Goal: Task Accomplishment & Management: Manage account settings

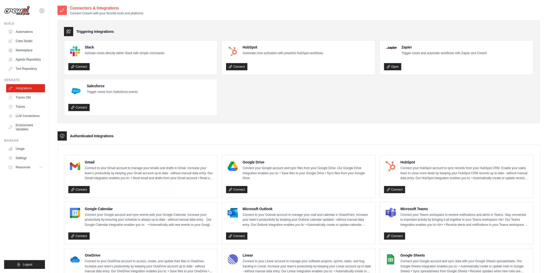
click at [43, 10] on icon at bounding box center [42, 11] width 6 height 6
click at [48, 45] on link "Lixil" at bounding box center [63, 42] width 49 height 10
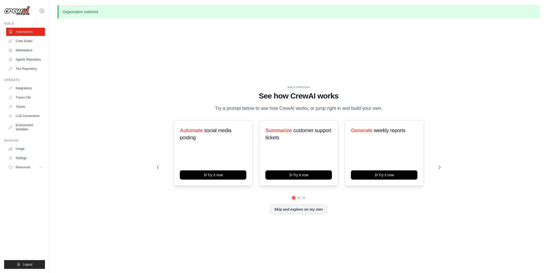
click at [91, 37] on div "WALKTHROUGH See how CrewAI works Try a prompt below to see how CrewAI works, or…" at bounding box center [299, 154] width 482 height 263
click at [27, 41] on link "Crew Studio" at bounding box center [26, 41] width 39 height 8
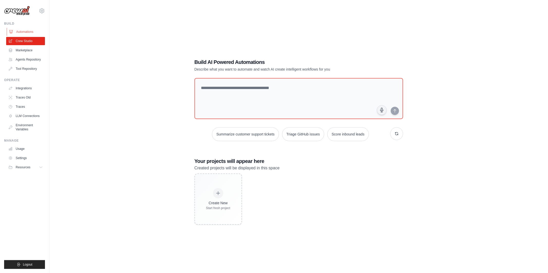
click at [27, 28] on link "Automations" at bounding box center [26, 32] width 39 height 8
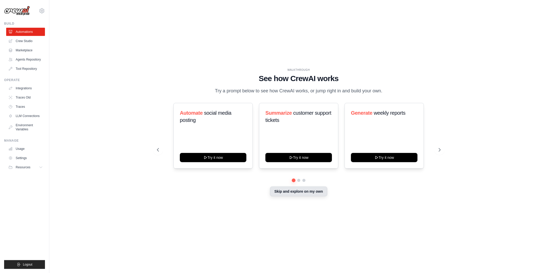
click at [312, 191] on button "Skip and explore on my own" at bounding box center [298, 192] width 57 height 10
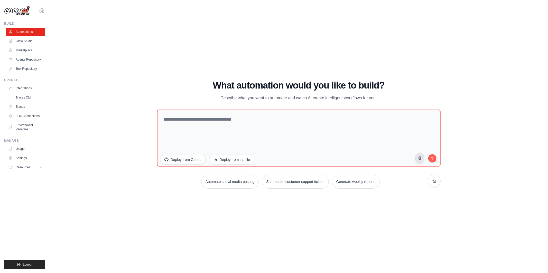
click at [421, 159] on icon "button" at bounding box center [420, 158] width 4 height 4
click at [419, 160] on icon "button" at bounding box center [420, 158] width 4 height 4
click at [421, 160] on button "button" at bounding box center [419, 157] width 9 height 9
click at [24, 41] on link "Crew Studio" at bounding box center [26, 41] width 39 height 8
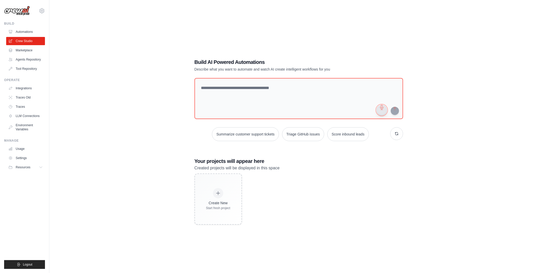
click at [381, 111] on button "button" at bounding box center [382, 110] width 10 height 10
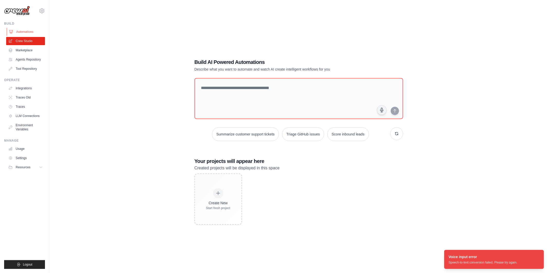
click at [17, 29] on link "Automations" at bounding box center [26, 32] width 39 height 8
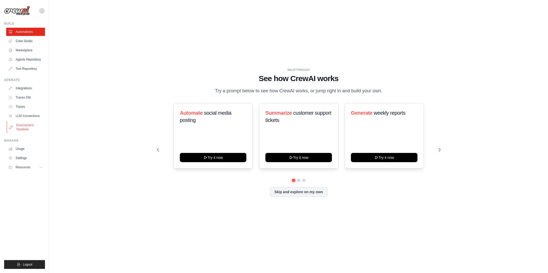
click at [22, 126] on link "Environment Variables" at bounding box center [26, 127] width 39 height 12
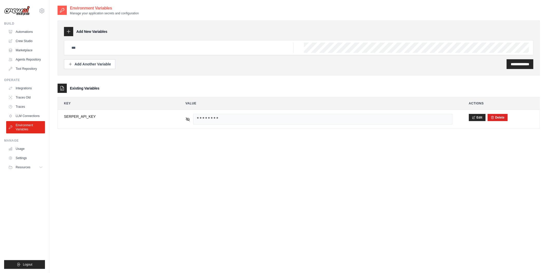
click at [41, 7] on div "tom@crewai.com MP@Crew Lixil TH@Crew" at bounding box center [24, 8] width 41 height 16
click at [41, 11] on icon at bounding box center [42, 11] width 6 height 6
click at [41, 12] on icon at bounding box center [42, 11] width 2 height 2
click at [31, 149] on link "Usage" at bounding box center [26, 149] width 39 height 8
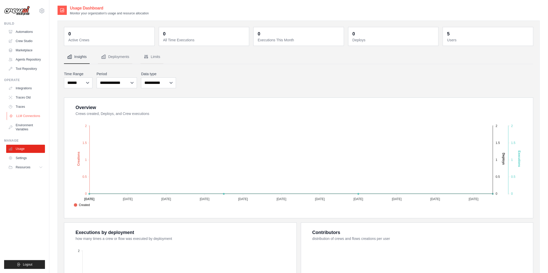
click at [31, 116] on link "LLM Connections" at bounding box center [26, 116] width 39 height 8
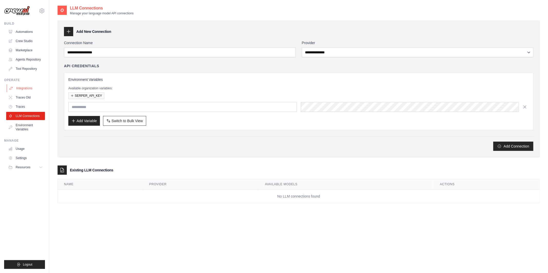
click at [24, 87] on link "Integrations" at bounding box center [26, 88] width 39 height 8
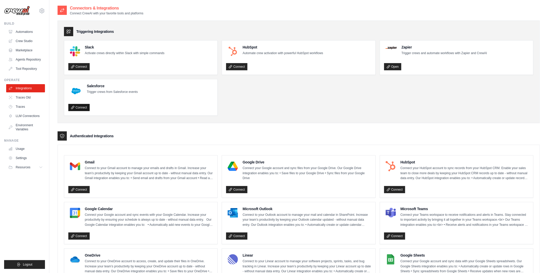
click at [83, 110] on link "Connect" at bounding box center [78, 107] width 21 height 7
click at [83, 110] on button "Disconnect" at bounding box center [80, 108] width 25 height 8
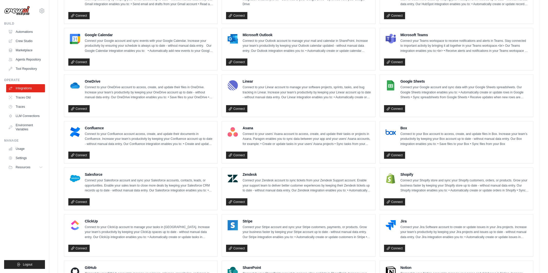
scroll to position [238, 0]
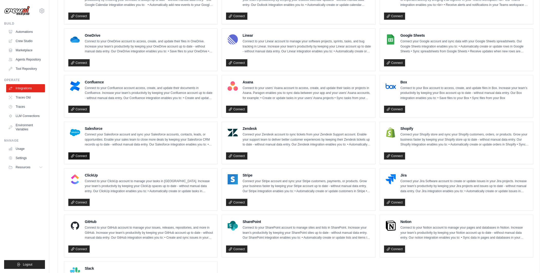
click at [85, 157] on link "Connect" at bounding box center [78, 156] width 21 height 7
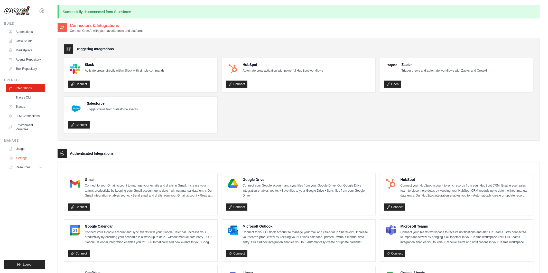
click at [19, 156] on link "Settings" at bounding box center [26, 158] width 39 height 8
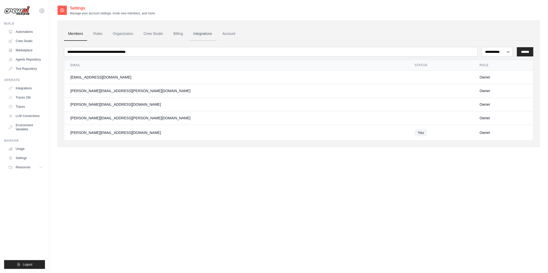
click at [209, 33] on link "Integrations" at bounding box center [202, 34] width 27 height 14
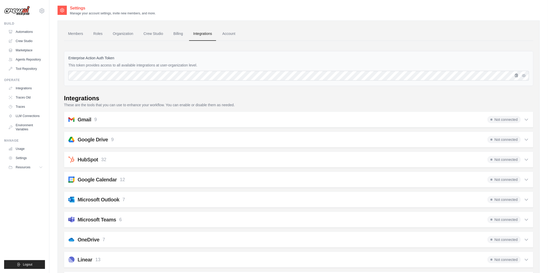
click at [517, 75] on icon "button" at bounding box center [517, 75] width 4 height 4
click at [25, 89] on link "Integrations" at bounding box center [26, 88] width 39 height 8
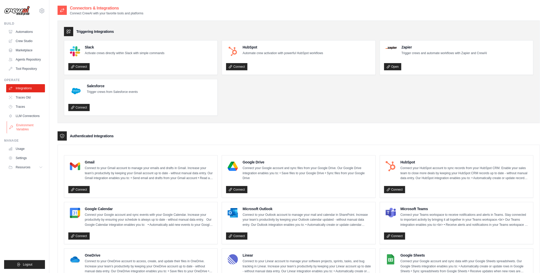
click at [28, 124] on link "Environment Variables" at bounding box center [26, 127] width 39 height 12
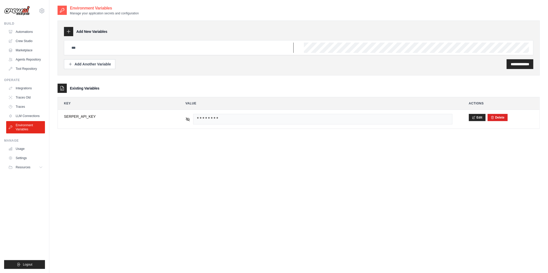
click at [79, 52] on input "text" at bounding box center [180, 48] width 225 height 10
click at [129, 148] on div "**********" at bounding box center [299, 141] width 482 height 273
click at [187, 120] on icon at bounding box center [188, 119] width 5 height 5
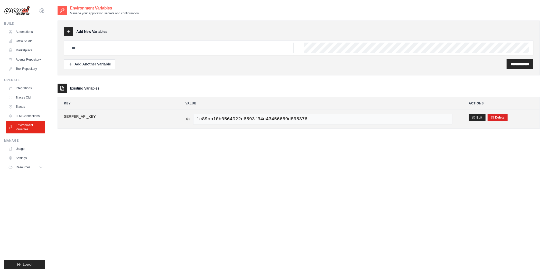
click at [187, 120] on icon at bounding box center [188, 119] width 5 height 5
click at [222, 118] on span "********" at bounding box center [322, 119] width 259 height 11
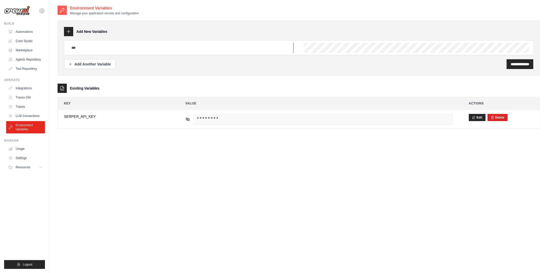
click at [156, 47] on input "text" at bounding box center [180, 48] width 225 height 10
type input "*******"
click at [72, 46] on input "*******" at bounding box center [180, 48] width 225 height 10
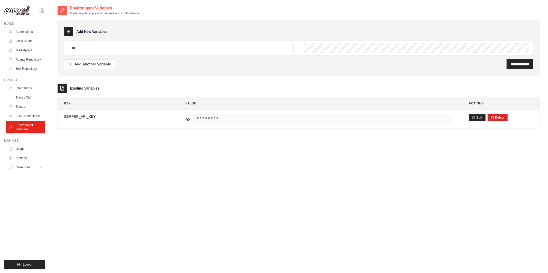
click at [77, 193] on div "**********" at bounding box center [299, 141] width 482 height 273
click at [117, 49] on input "text" at bounding box center [180, 48] width 225 height 10
click at [180, 168] on div "**********" at bounding box center [299, 141] width 482 height 273
click at [22, 89] on link "Integrations" at bounding box center [26, 88] width 39 height 8
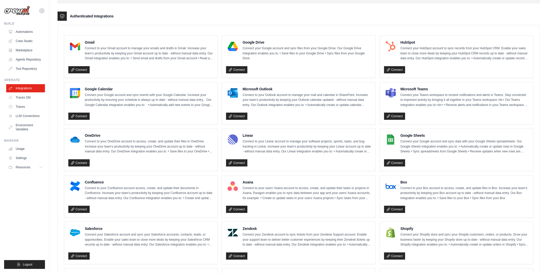
scroll to position [123, 0]
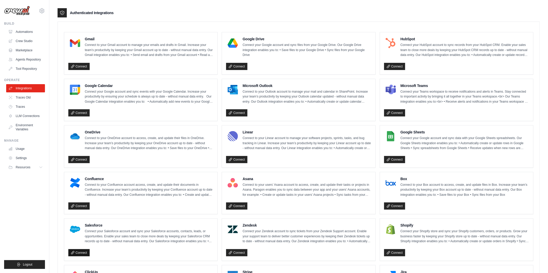
click at [87, 253] on link "Connect" at bounding box center [78, 253] width 21 height 7
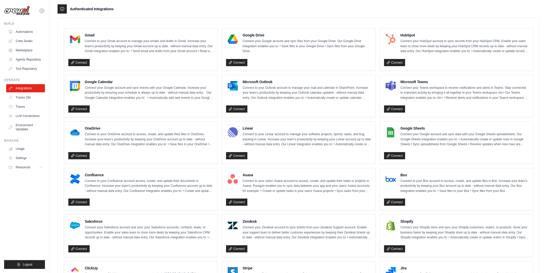
scroll to position [129, 0]
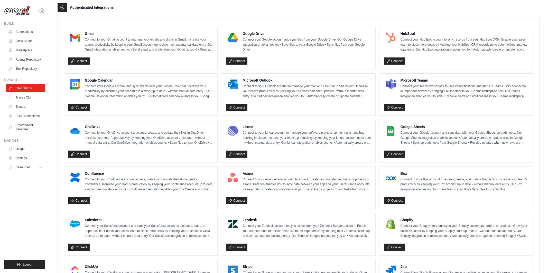
click at [97, 256] on div "Salesforce Connect your Salesforce account and sync your Salesforce accounts, c…" at bounding box center [140, 235] width 153 height 42
click at [83, 246] on link "Connect" at bounding box center [78, 247] width 21 height 7
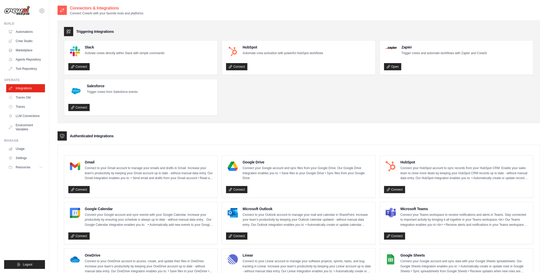
click at [91, 119] on div "Triggering Integrations Slack Activate crews directly within Slack with simple …" at bounding box center [299, 72] width 482 height 103
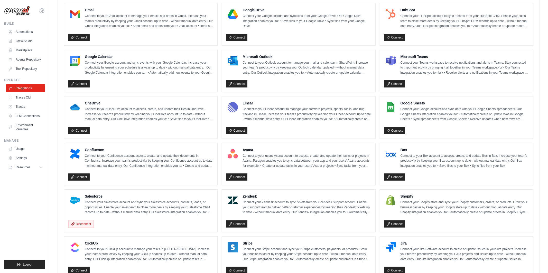
scroll to position [163, 0]
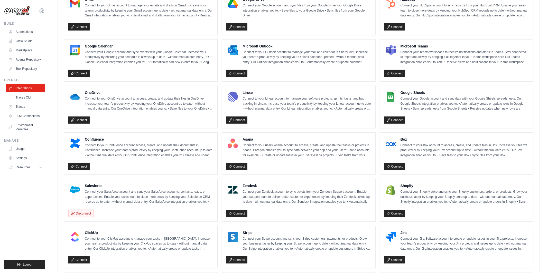
click at [113, 217] on div "Disconnect" at bounding box center [140, 213] width 145 height 10
click at [31, 41] on link "Crew Studio" at bounding box center [26, 41] width 39 height 8
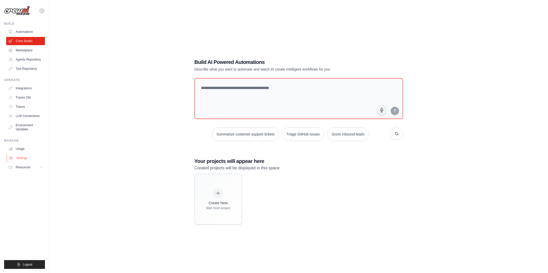
click at [25, 156] on link "Settings" at bounding box center [26, 158] width 39 height 8
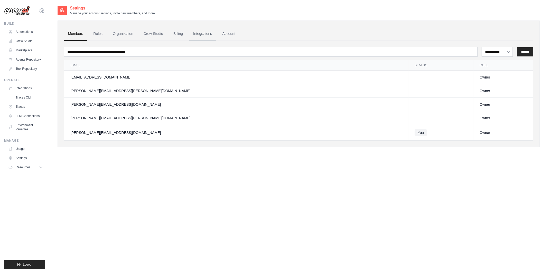
click at [203, 33] on link "Integrations" at bounding box center [202, 34] width 27 height 14
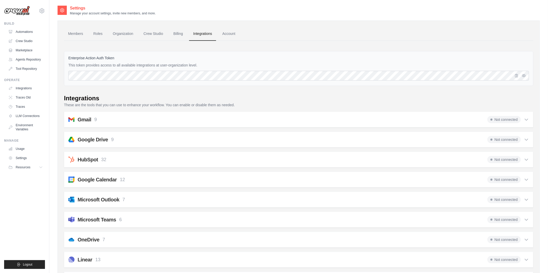
click at [200, 37] on link "Integrations" at bounding box center [202, 34] width 27 height 14
click at [41, 10] on icon at bounding box center [42, 11] width 2 height 2
click at [123, 40] on link "Organization" at bounding box center [123, 34] width 29 height 14
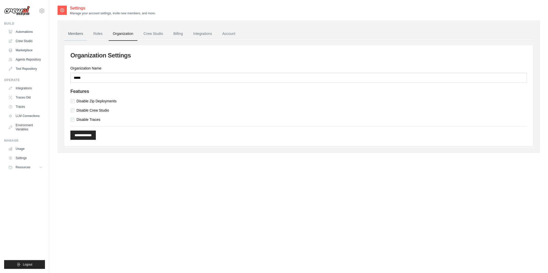
click at [76, 35] on link "Members" at bounding box center [75, 34] width 23 height 14
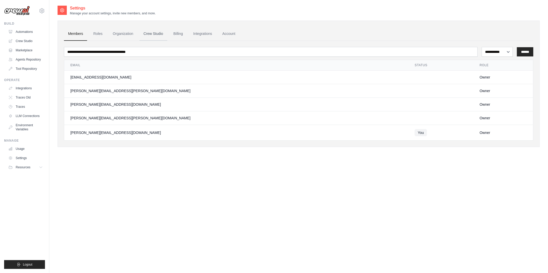
click at [150, 36] on link "Crew Studio" at bounding box center [154, 34] width 28 height 14
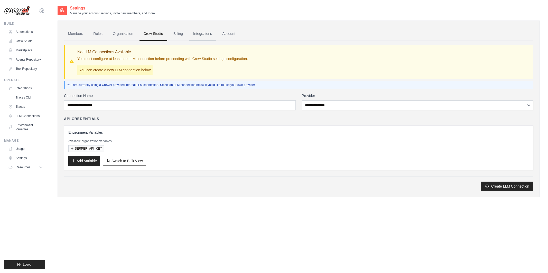
click at [203, 35] on link "Integrations" at bounding box center [202, 34] width 27 height 14
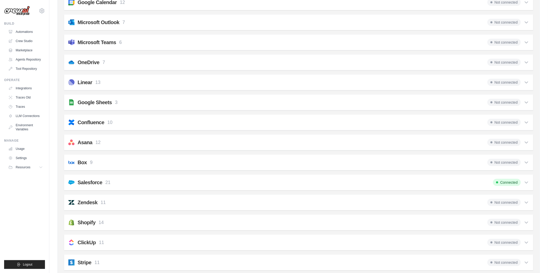
scroll to position [180, 0]
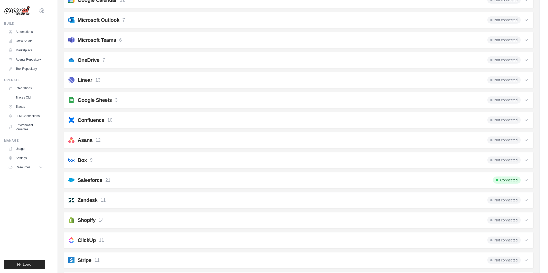
click at [215, 178] on div "Salesforce 21 Connected" at bounding box center [298, 180] width 461 height 7
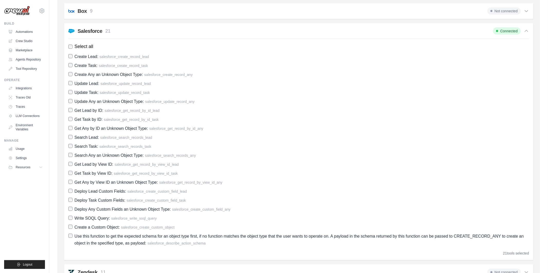
scroll to position [329, 0]
click at [212, 31] on div "Salesforce 21 Connected" at bounding box center [298, 30] width 461 height 7
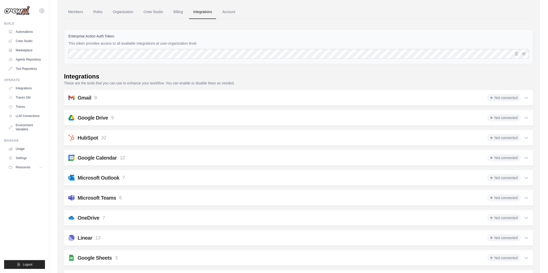
scroll to position [19, 0]
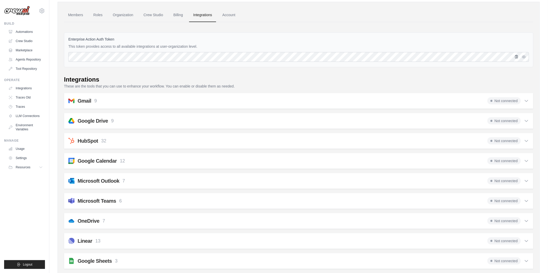
click at [516, 57] on icon "button" at bounding box center [517, 57] width 4 height 4
drag, startPoint x: 69, startPoint y: 39, endPoint x: 129, endPoint y: 38, distance: 60.1
click at [129, 38] on div "Enterprise Action Auth Token This token provides access to all available integr…" at bounding box center [299, 49] width 470 height 35
click at [27, 39] on link "Crew Studio" at bounding box center [26, 41] width 39 height 8
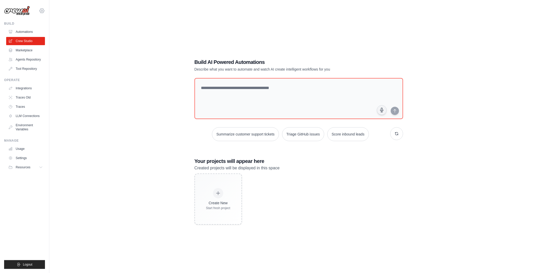
click at [40, 12] on icon at bounding box center [42, 10] width 5 height 4
click at [58, 53] on span "TH@Crew" at bounding box center [64, 52] width 41 height 5
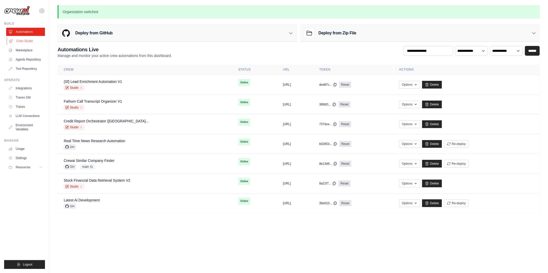
click at [19, 42] on link "Crew Studio" at bounding box center [26, 41] width 39 height 8
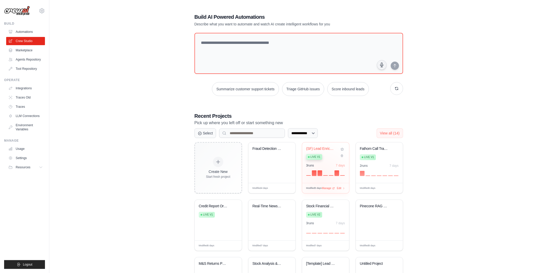
click at [321, 178] on div "(SF) Lead Enrichment Automation Live v1 3 run s 7 days" at bounding box center [325, 163] width 47 height 41
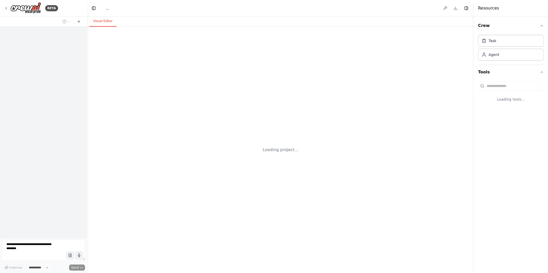
select select "****"
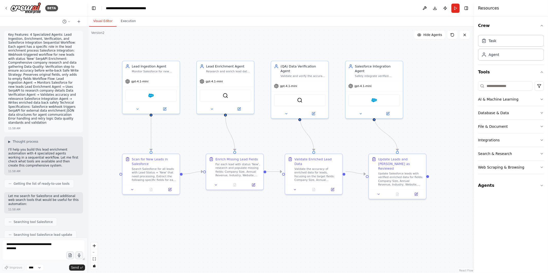
click at [33, 51] on p "Key Features: 4 Specialized Agents: Lead Ingestion, Enrichment, Verification, a…" at bounding box center [43, 79] width 71 height 92
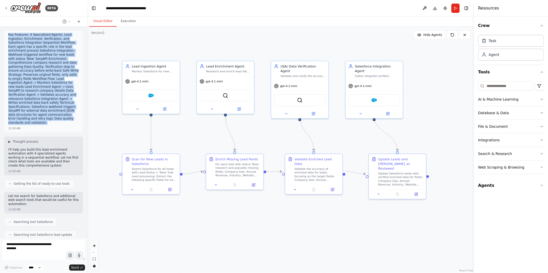
click at [33, 51] on p "Key Features: 4 Specialized Agents: Lead Ingestion, Enrichment, Verification, a…" at bounding box center [43, 79] width 71 height 92
click at [151, 68] on div "Lead Ingestion Agent" at bounding box center [154, 65] width 45 height 5
click at [188, 121] on div ".deletable-edge-delete-btn { width: 20px; height: 20px; border: 0px solid #ffff…" at bounding box center [280, 150] width 387 height 247
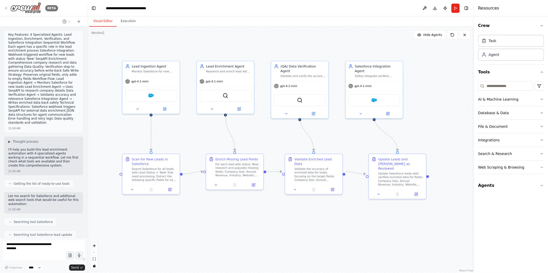
click at [4, 6] on icon at bounding box center [6, 8] width 4 height 4
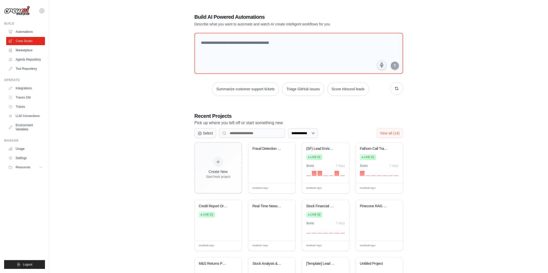
click at [42, 10] on icon at bounding box center [42, 11] width 6 height 6
click at [53, 39] on link "Lixil" at bounding box center [64, 42] width 49 height 10
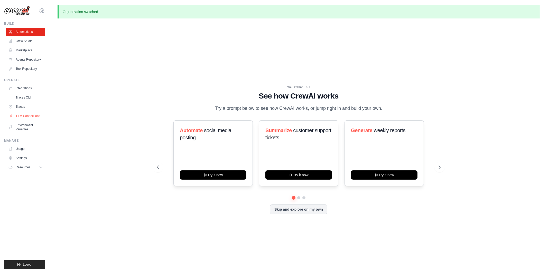
click at [30, 115] on link "LLM Connections" at bounding box center [26, 116] width 39 height 8
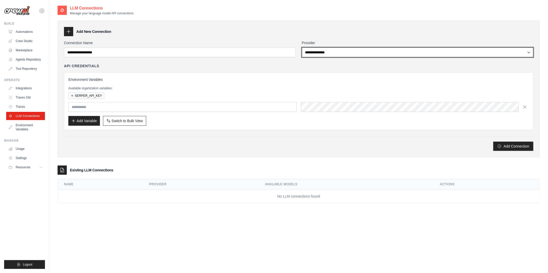
click at [316, 51] on select "**********" at bounding box center [418, 53] width 232 height 10
select select "******"
click at [302, 48] on select "**********" at bounding box center [418, 53] width 232 height 10
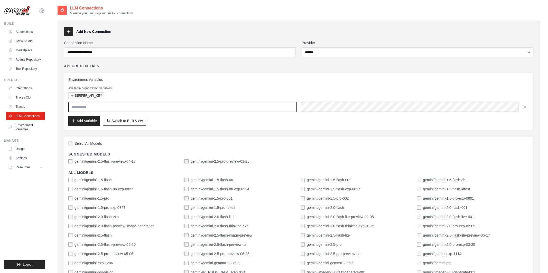
click at [141, 107] on input "text" at bounding box center [182, 107] width 228 height 10
type input "**********"
click at [143, 87] on p "Available organization variables:" at bounding box center [298, 88] width 461 height 4
click at [96, 107] on input "**********" at bounding box center [182, 107] width 228 height 10
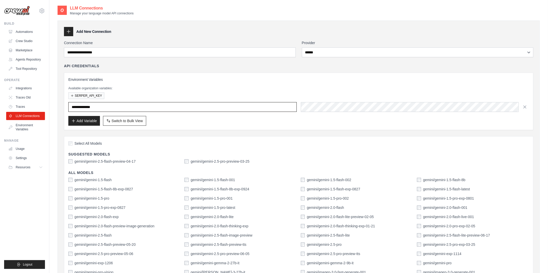
click at [96, 107] on input "**********" at bounding box center [182, 107] width 228 height 10
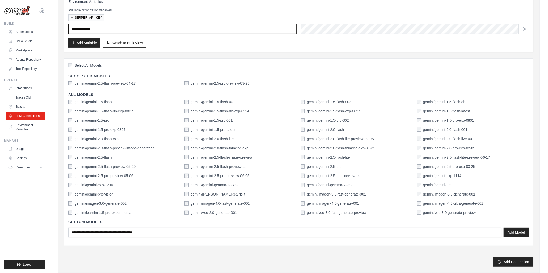
scroll to position [80, 0]
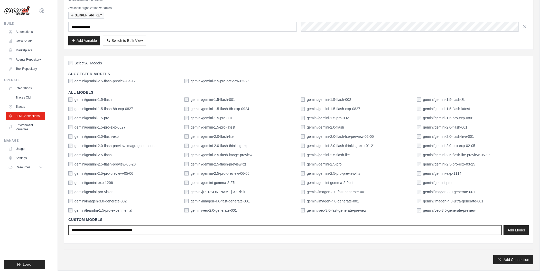
click at [216, 228] on input "text" at bounding box center [284, 231] width 433 height 10
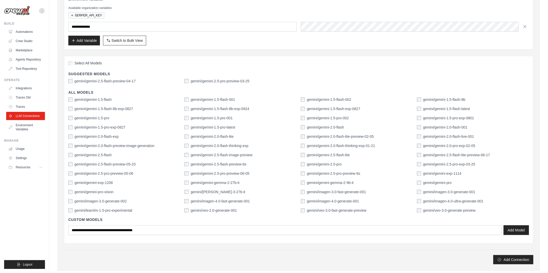
click at [240, 261] on div "Add Connection" at bounding box center [299, 259] width 470 height 9
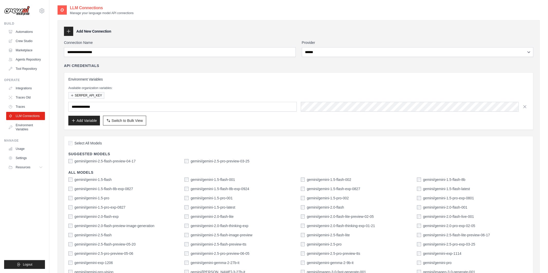
scroll to position [0, 0]
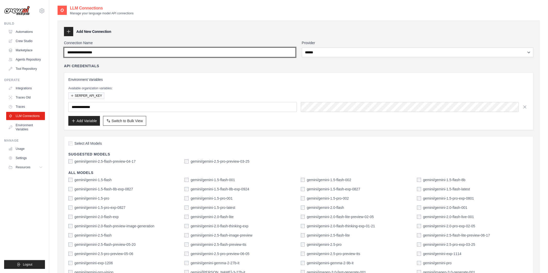
click at [123, 54] on input "Connection Name" at bounding box center [180, 53] width 232 height 10
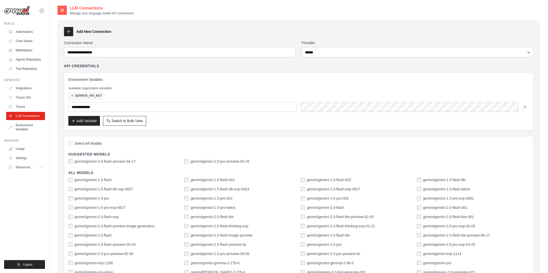
click at [42, 11] on icon at bounding box center [42, 11] width 6 height 6
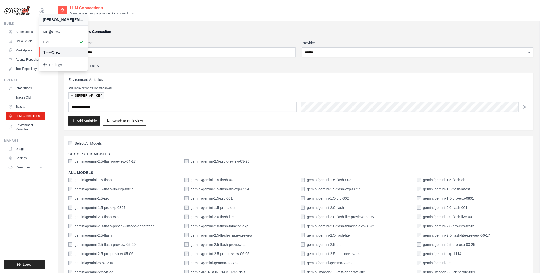
click at [45, 47] on link "TH@Crew" at bounding box center [63, 52] width 49 height 10
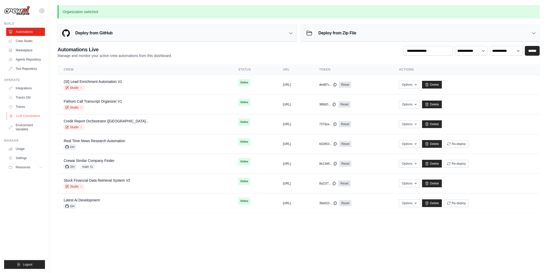
click at [25, 115] on link "LLM Connections" at bounding box center [26, 116] width 39 height 8
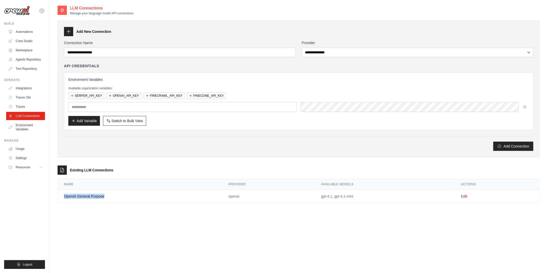
drag, startPoint x: 63, startPoint y: 195, endPoint x: 126, endPoint y: 197, distance: 63.0
click at [126, 197] on td "OpenAI General Purpose" at bounding box center [140, 197] width 164 height 14
drag, startPoint x: 320, startPoint y: 197, endPoint x: 371, endPoint y: 196, distance: 50.6
click at [371, 196] on td "gpt-4.1, gpt-4.1-mini" at bounding box center [385, 197] width 140 height 14
click at [335, 197] on td "gpt-4.1, gpt-4.1-mini" at bounding box center [385, 197] width 140 height 14
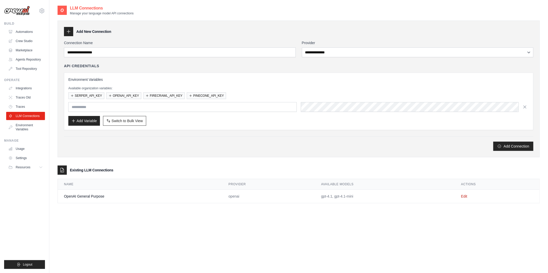
drag, startPoint x: 335, startPoint y: 197, endPoint x: 352, endPoint y: 197, distance: 16.4
click at [352, 197] on td "gpt-4.1, gpt-4.1-mini" at bounding box center [385, 197] width 140 height 14
click at [375, 210] on div "**********" at bounding box center [299, 108] width 482 height 207
click at [461, 196] on link "Edit" at bounding box center [464, 197] width 6 height 4
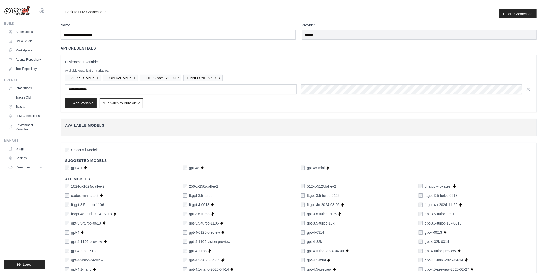
click at [304, 104] on div "Add Variable Switch to Bulk View Switch to Table View" at bounding box center [298, 103] width 467 height 10
click at [61, 12] on link "← Back to LLM Connections" at bounding box center [83, 13] width 45 height 9
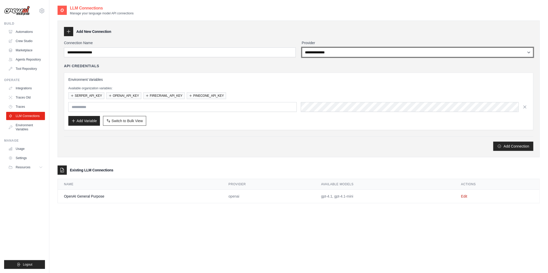
click at [342, 49] on select "**********" at bounding box center [418, 53] width 232 height 10
select select "******"
click at [302, 48] on select "**********" at bounding box center [418, 53] width 232 height 10
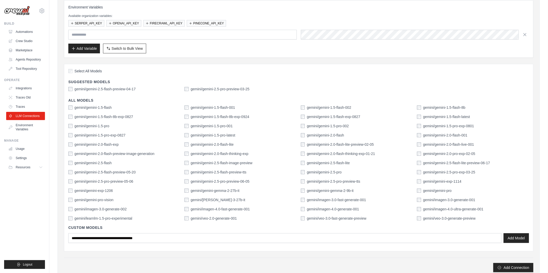
scroll to position [73, 0]
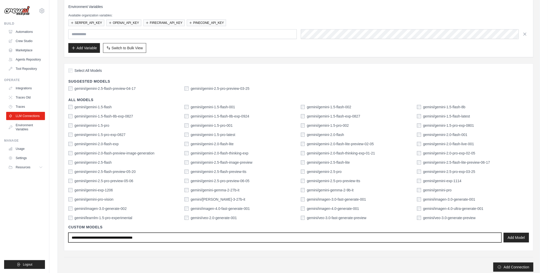
click at [186, 238] on input "text" at bounding box center [284, 238] width 433 height 10
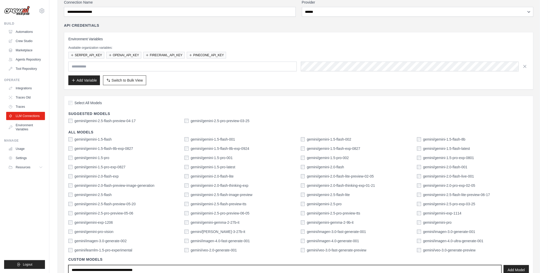
scroll to position [40, 0]
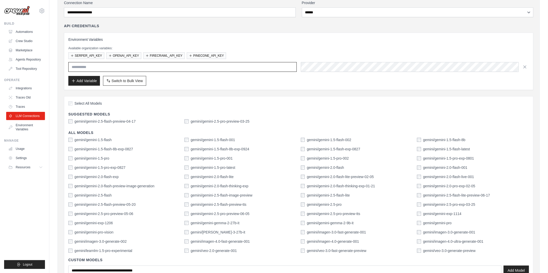
click at [173, 68] on input "text" at bounding box center [182, 67] width 228 height 10
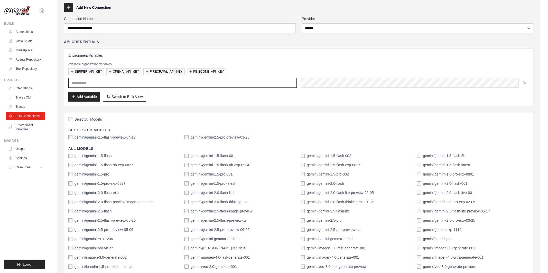
scroll to position [4, 0]
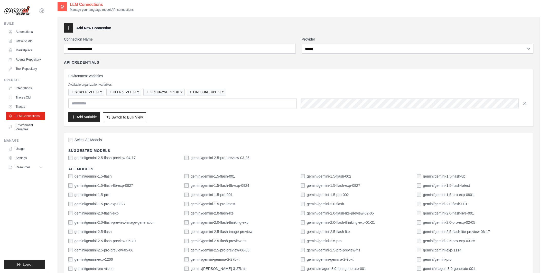
click at [84, 120] on button "Add Variable" at bounding box center [84, 117] width 32 height 10
click at [94, 116] on button "Add Variable" at bounding box center [84, 117] width 32 height 10
click at [218, 117] on div "Add Variable Switch to Bulk View Switch to Table View" at bounding box center [298, 118] width 461 height 10
click at [133, 120] on button "Switch to Bulk View Switch to Table View" at bounding box center [124, 117] width 43 height 10
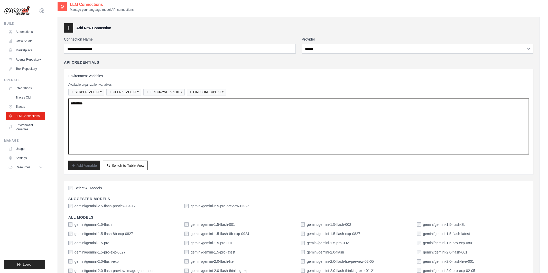
click at [133, 121] on textarea at bounding box center [298, 127] width 461 height 56
drag, startPoint x: 106, startPoint y: 111, endPoint x: 56, endPoint y: 99, distance: 51.1
click at [56, 99] on div "**********" at bounding box center [298, 226] width 499 height 449
click at [81, 102] on textarea at bounding box center [298, 127] width 461 height 56
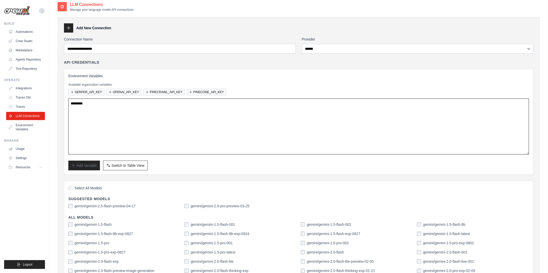
click at [81, 102] on textarea at bounding box center [298, 127] width 461 height 56
type textarea "*"
click at [148, 64] on div "API Credentials" at bounding box center [299, 62] width 470 height 5
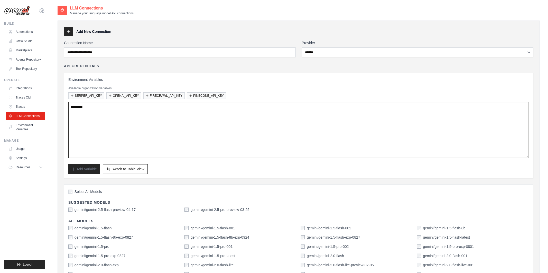
click at [110, 116] on textarea at bounding box center [298, 130] width 461 height 56
drag, startPoint x: 70, startPoint y: 106, endPoint x: 116, endPoint y: 111, distance: 45.7
click at [116, 111] on textarea at bounding box center [298, 130] width 461 height 56
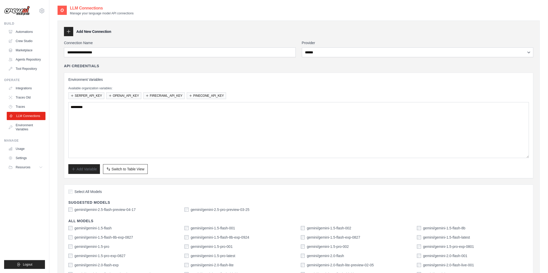
click at [35, 115] on link "LLM Connections" at bounding box center [26, 116] width 39 height 8
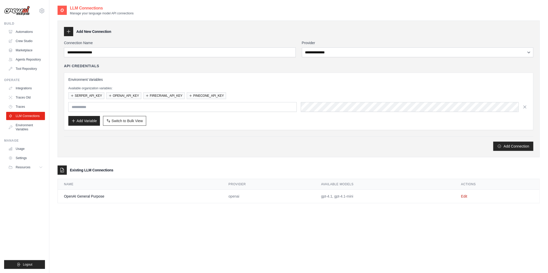
click at [44, 7] on div "tom@crewai.com MP@Crew Lixil TH@Crew" at bounding box center [24, 8] width 41 height 16
click at [44, 9] on icon at bounding box center [42, 11] width 6 height 6
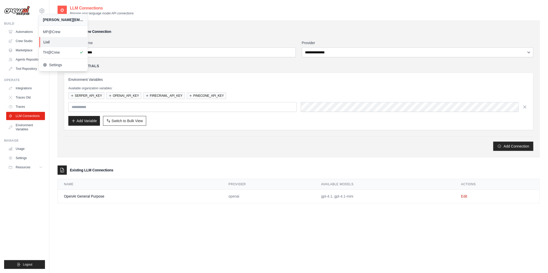
click at [52, 42] on span "Lixil" at bounding box center [63, 42] width 41 height 5
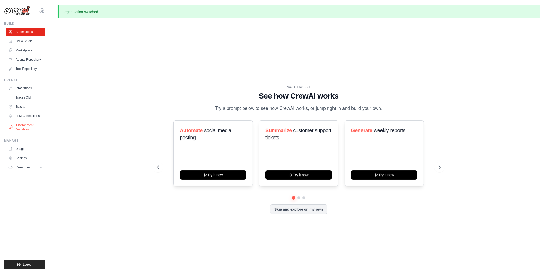
click at [30, 128] on link "Environment Variables" at bounding box center [26, 127] width 39 height 12
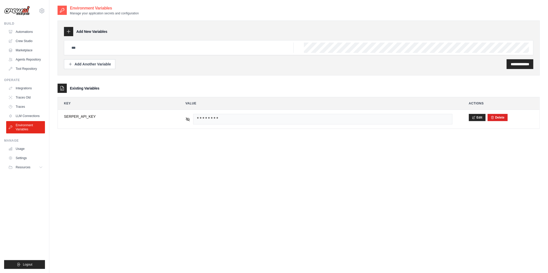
click at [127, 136] on div "**********" at bounding box center [299, 71] width 482 height 132
click at [130, 141] on div "**********" at bounding box center [299, 141] width 482 height 273
click at [42, 13] on icon at bounding box center [42, 11] width 6 height 6
click at [76, 136] on div "**********" at bounding box center [299, 71] width 482 height 132
click at [25, 157] on link "Settings" at bounding box center [26, 158] width 39 height 8
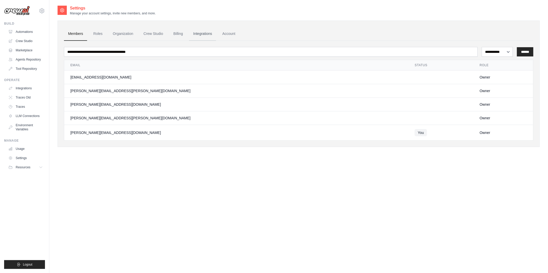
click at [211, 33] on link "Integrations" at bounding box center [202, 34] width 27 height 14
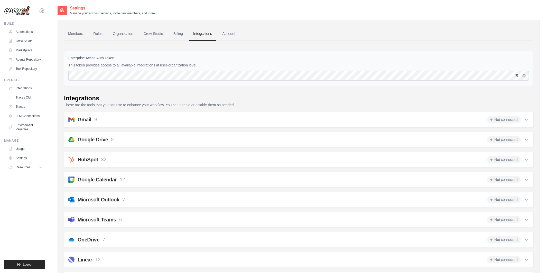
click at [517, 77] on icon "button" at bounding box center [517, 75] width 3 height 3
click at [29, 117] on link "LLM Connections" at bounding box center [26, 116] width 39 height 8
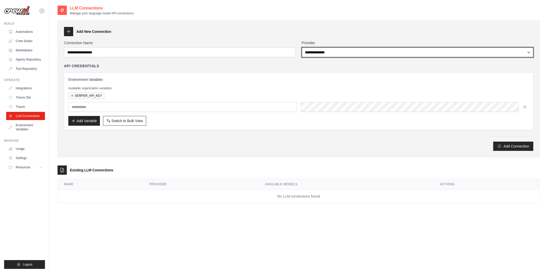
click at [326, 56] on select "**********" at bounding box center [418, 53] width 232 height 10
select select "******"
click at [302, 48] on select "**********" at bounding box center [418, 53] width 232 height 10
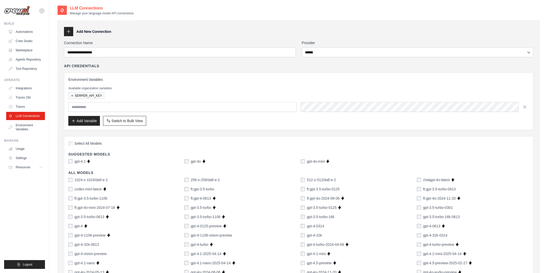
click at [310, 69] on div "API Credentials Environment Variables Available organization variables: SERPER_…" at bounding box center [299, 96] width 470 height 67
click at [135, 108] on input "text" at bounding box center [182, 107] width 228 height 10
click at [89, 108] on input "text" at bounding box center [182, 107] width 228 height 10
paste input "**********"
type input "**********"
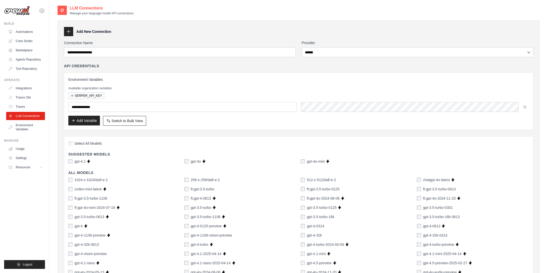
click at [83, 123] on button "Add Variable" at bounding box center [84, 121] width 32 height 10
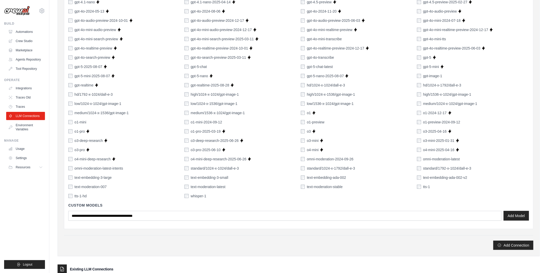
scroll to position [317, 0]
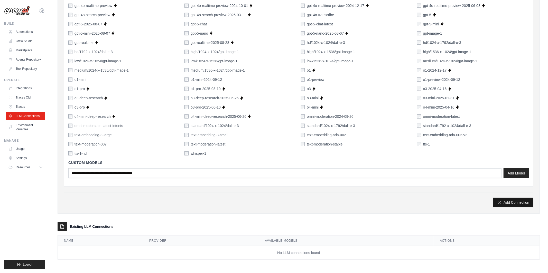
click at [519, 204] on button "Add Connection" at bounding box center [513, 202] width 40 height 9
type input "**********"
click at [522, 202] on button "Add Connection" at bounding box center [513, 202] width 40 height 9
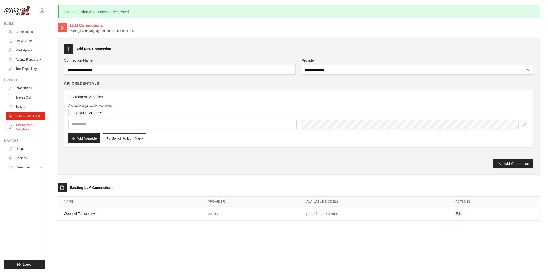
click at [23, 128] on link "Environment Variables" at bounding box center [26, 127] width 39 height 12
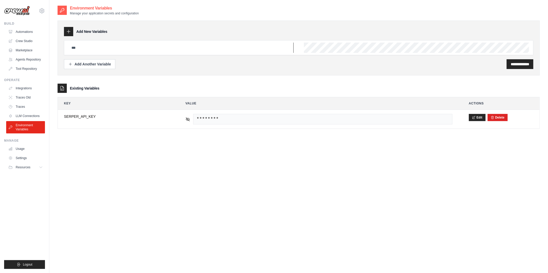
click at [97, 45] on input "text" at bounding box center [180, 48] width 225 height 10
click at [108, 48] on input "text" at bounding box center [180, 48] width 225 height 10
paste input "**********"
type input "**********"
click at [523, 62] on input "**********" at bounding box center [520, 64] width 19 height 5
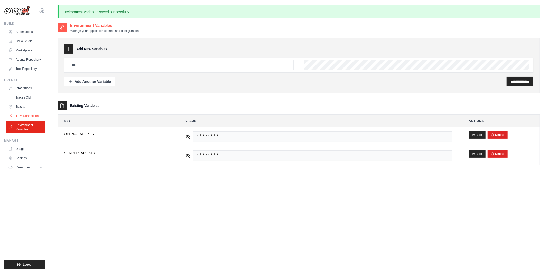
click at [29, 113] on link "LLM Connections" at bounding box center [26, 116] width 39 height 8
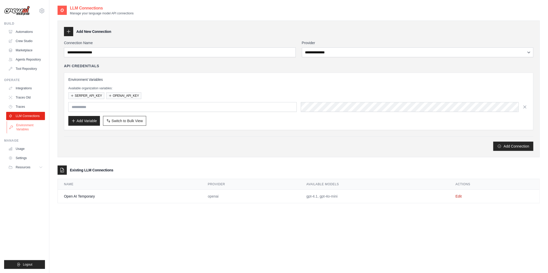
click at [23, 126] on link "Environment Variables" at bounding box center [26, 127] width 39 height 12
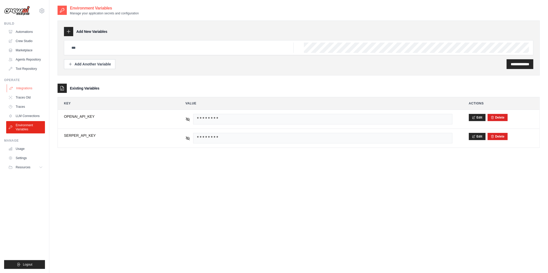
click at [31, 87] on link "Integrations" at bounding box center [26, 88] width 39 height 8
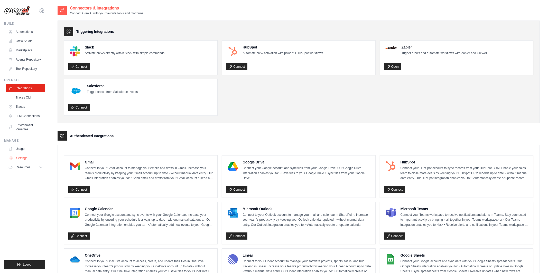
click at [29, 159] on link "Settings" at bounding box center [26, 158] width 39 height 8
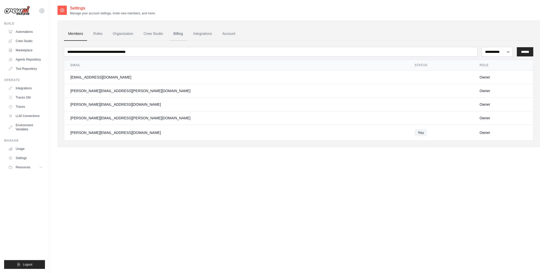
click at [175, 35] on link "Billing" at bounding box center [178, 34] width 18 height 14
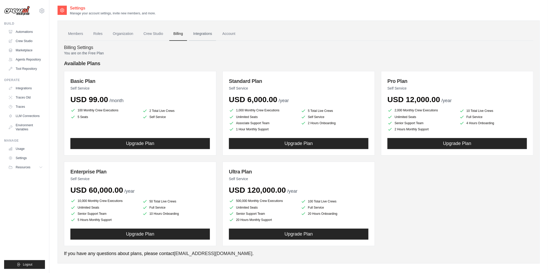
click at [202, 34] on link "Integrations" at bounding box center [202, 34] width 27 height 14
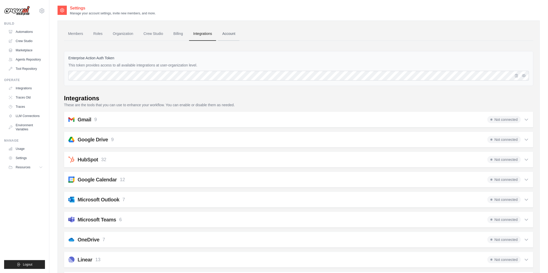
click at [225, 35] on link "Account" at bounding box center [228, 34] width 21 height 14
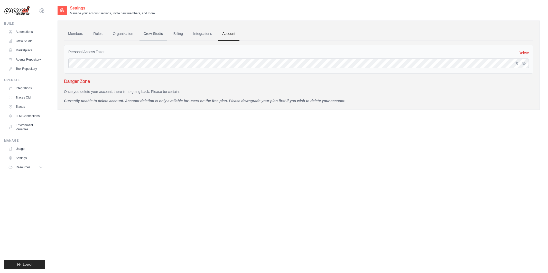
click at [158, 34] on link "Crew Studio" at bounding box center [154, 34] width 28 height 14
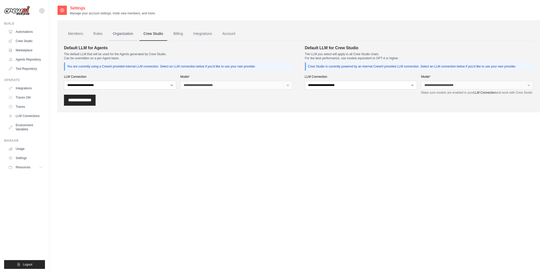
click at [124, 34] on link "Organization" at bounding box center [123, 34] width 29 height 14
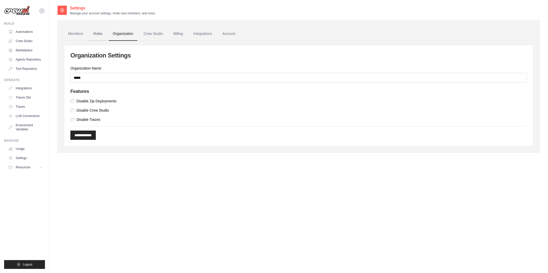
click at [99, 34] on link "Roles" at bounding box center [97, 34] width 17 height 14
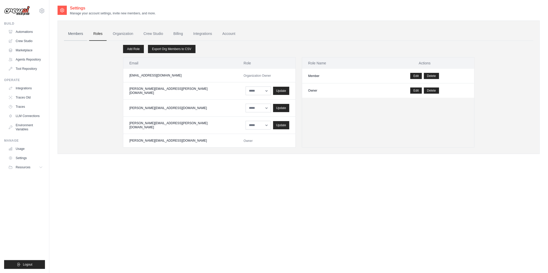
click at [72, 28] on link "Members" at bounding box center [75, 34] width 23 height 14
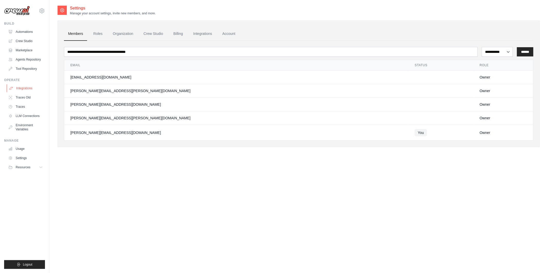
click at [26, 88] on link "Integrations" at bounding box center [26, 88] width 39 height 8
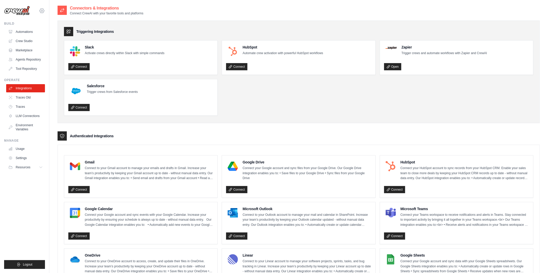
click at [43, 9] on icon at bounding box center [42, 11] width 6 height 6
click at [30, 115] on link "LLM Connections" at bounding box center [26, 116] width 39 height 8
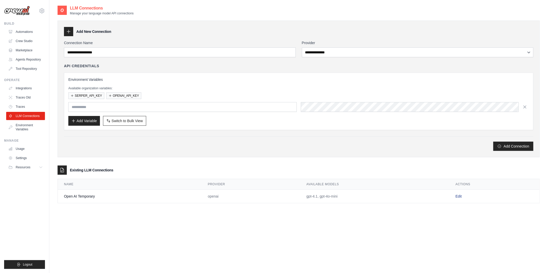
click at [456, 196] on link "Edit" at bounding box center [459, 197] width 6 height 4
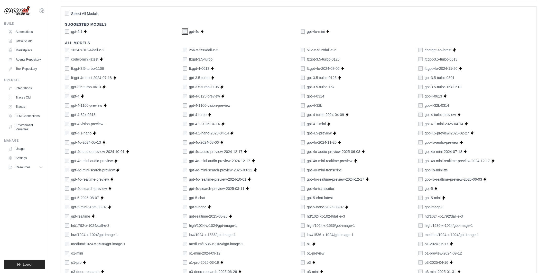
scroll to position [130, 0]
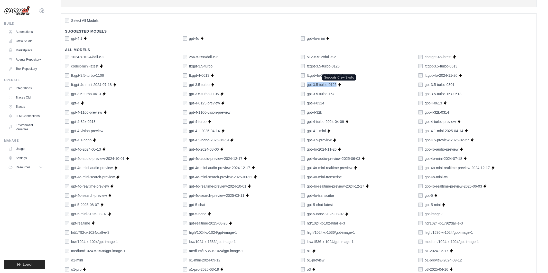
drag, startPoint x: 307, startPoint y: 85, endPoint x: 337, endPoint y: 86, distance: 29.6
click at [337, 86] on div "gpt-3.5-turbo-0125 Supports Crew Studio" at bounding box center [358, 84] width 114 height 5
copy div "gpt-3.5-turbo-0125"
click at [346, 93] on div "gpt-3.5-turbo-16k" at bounding box center [358, 93] width 114 height 5
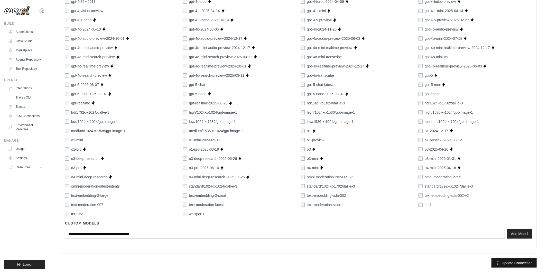
click at [508, 264] on button "Update Connection" at bounding box center [514, 263] width 45 height 9
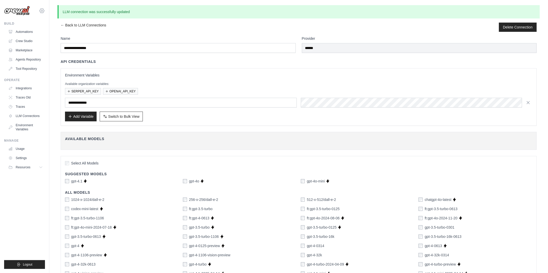
click at [43, 13] on icon at bounding box center [42, 11] width 6 height 6
click at [62, 54] on span "TH@Crew" at bounding box center [63, 52] width 41 height 5
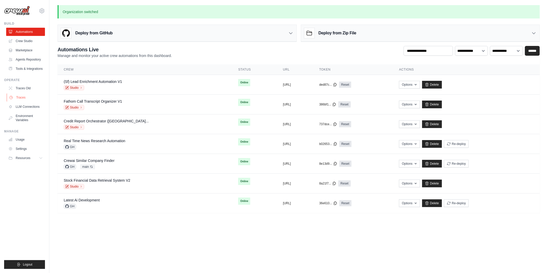
click at [26, 98] on link "Traces" at bounding box center [26, 98] width 39 height 8
